Goal: Find specific page/section: Find specific page/section

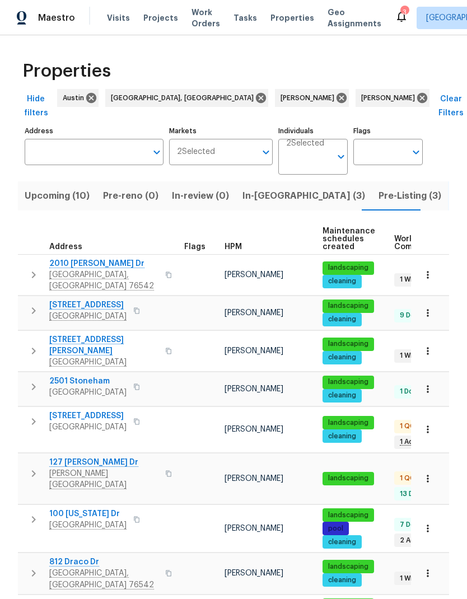
click at [254, 188] on span "In-[GEOGRAPHIC_DATA] (3)" at bounding box center [303, 196] width 123 height 16
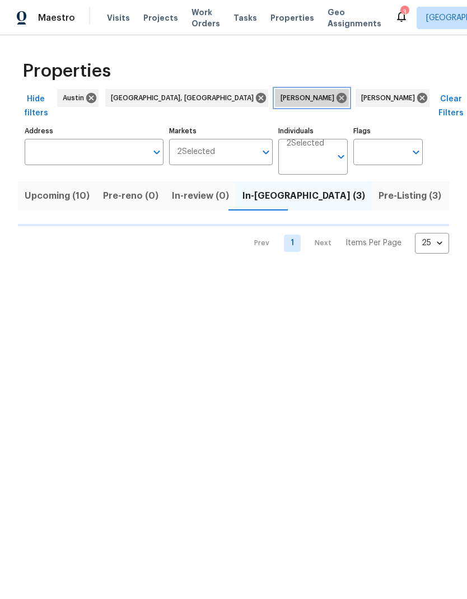
click at [335, 104] on icon at bounding box center [341, 98] width 12 height 12
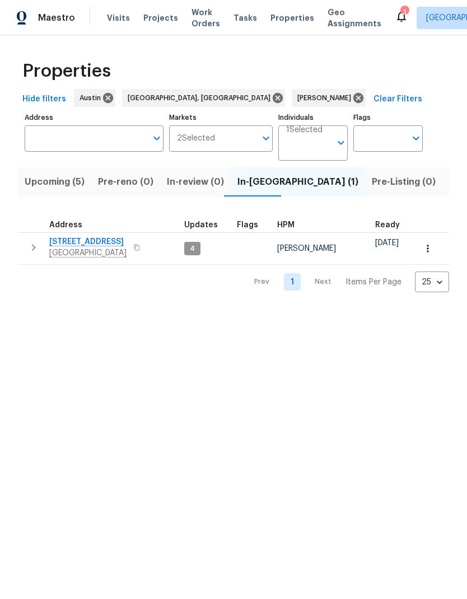
click at [72, 247] on span "[STREET_ADDRESS]" at bounding box center [87, 241] width 77 height 11
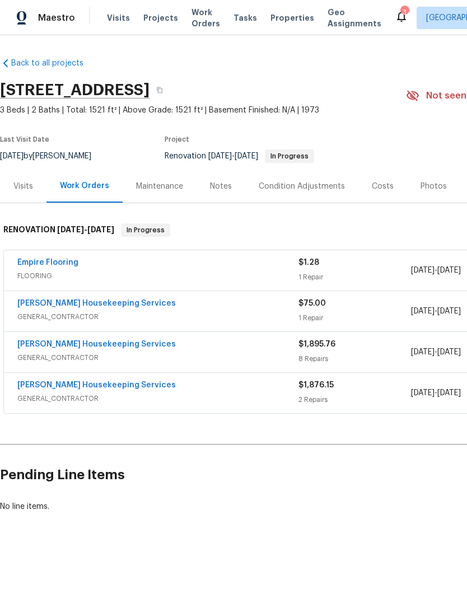
click at [24, 189] on div "Visits" at bounding box center [23, 186] width 20 height 11
